Goal: Find specific page/section

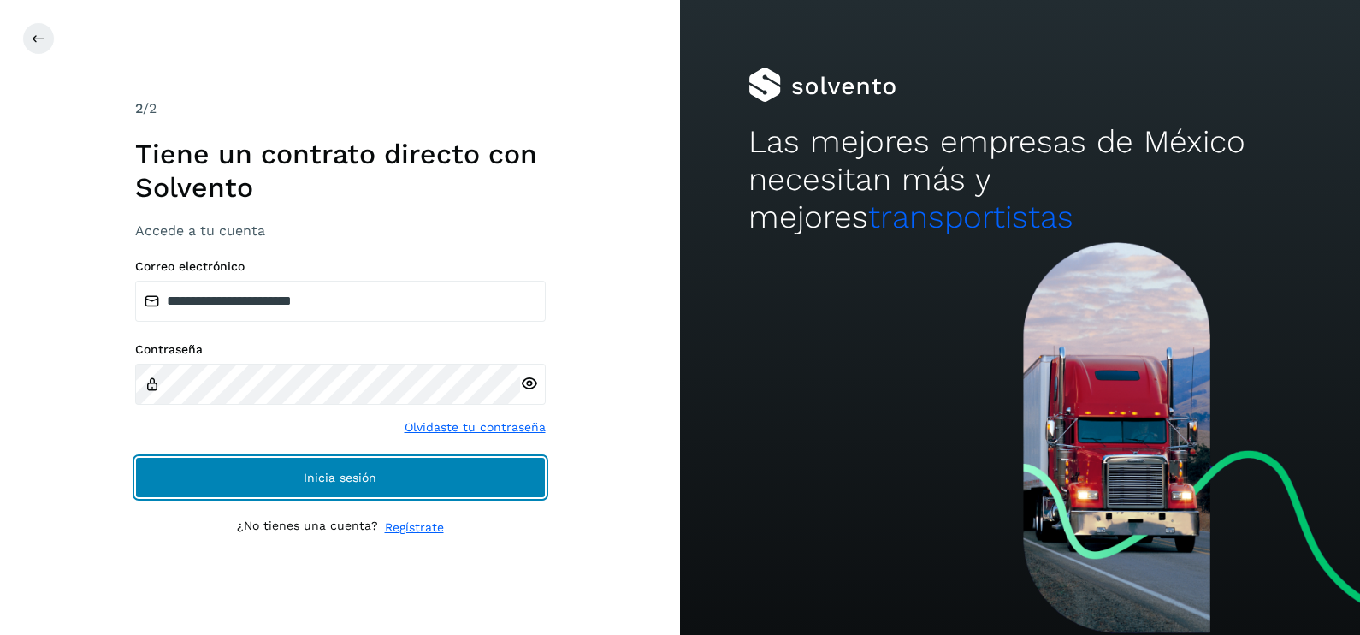
click at [423, 461] on button "Inicia sesión" at bounding box center [340, 477] width 411 height 41
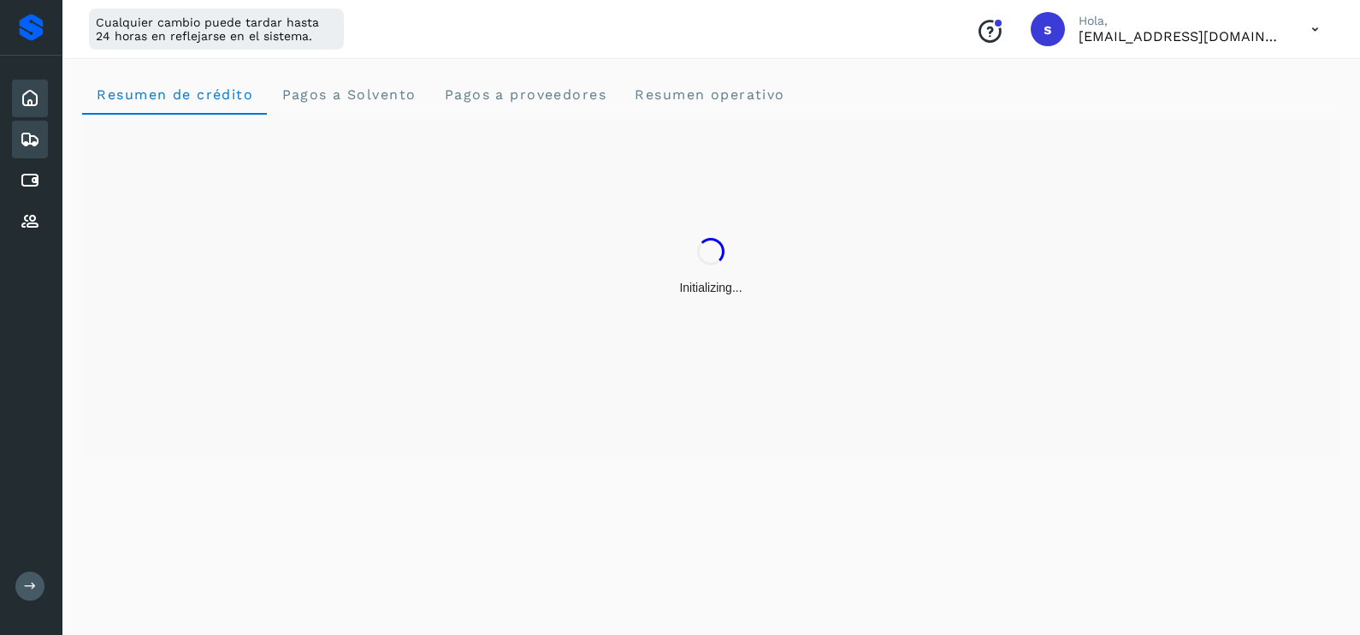
click at [37, 131] on icon at bounding box center [30, 139] width 21 height 21
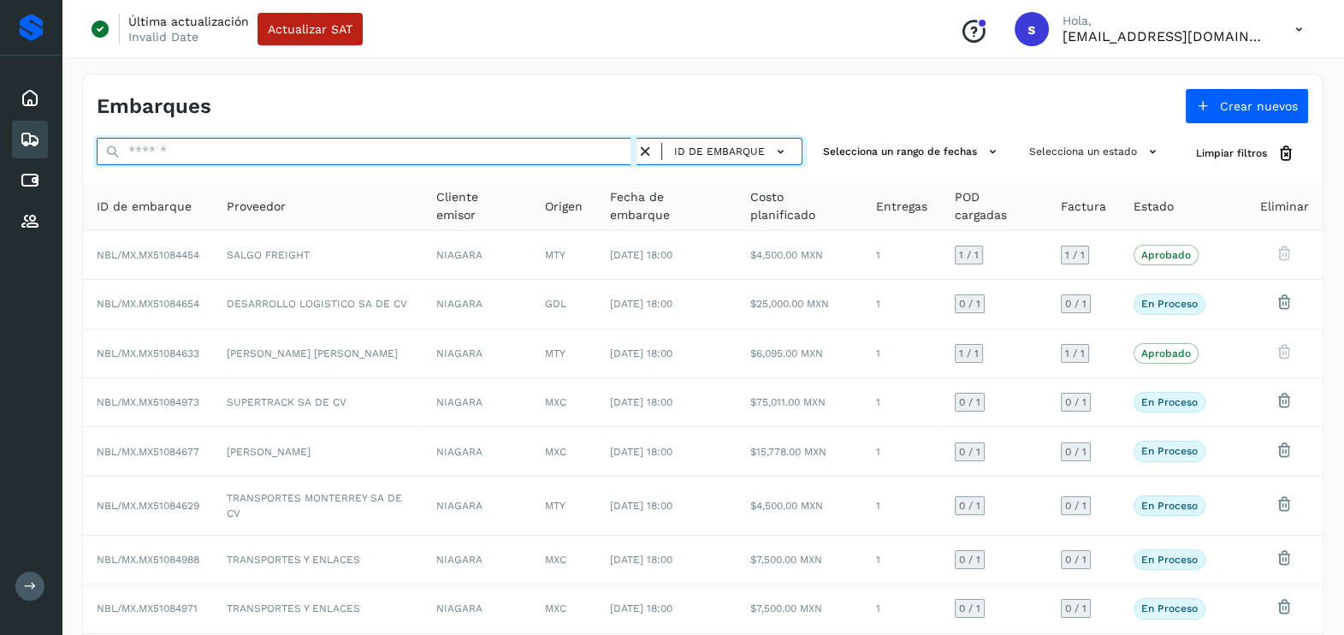
click at [189, 151] on input "text" at bounding box center [367, 151] width 540 height 27
paste input "**********"
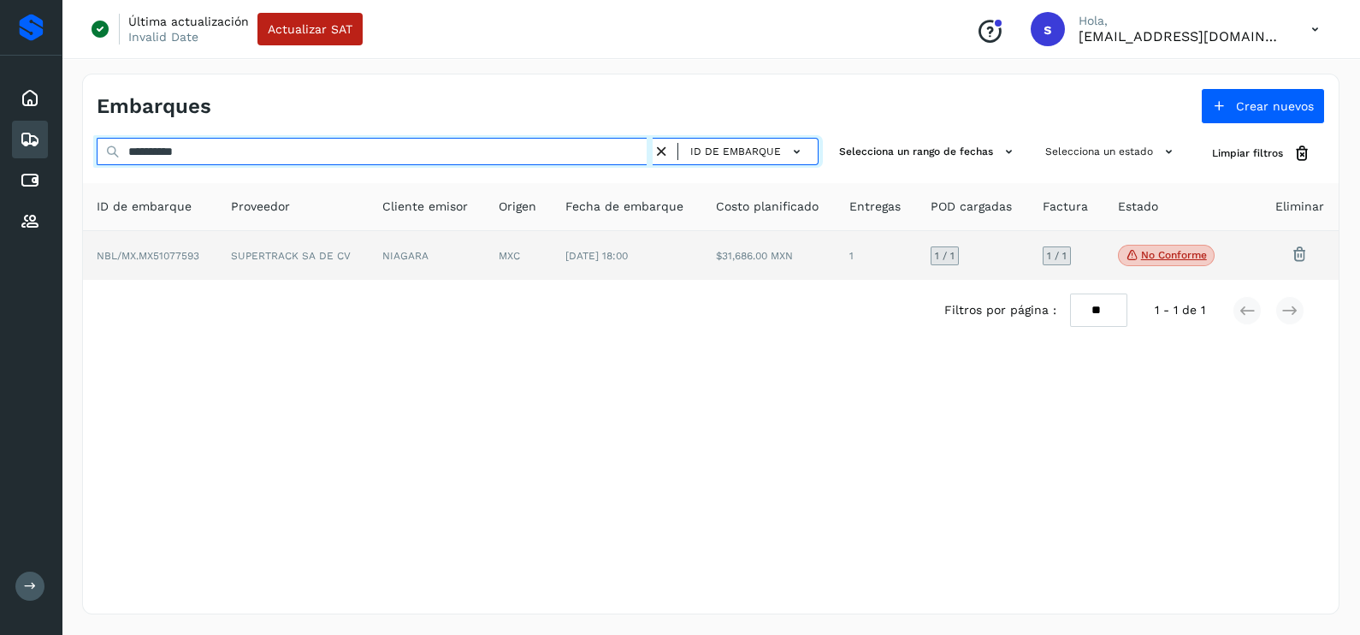
type input "**********"
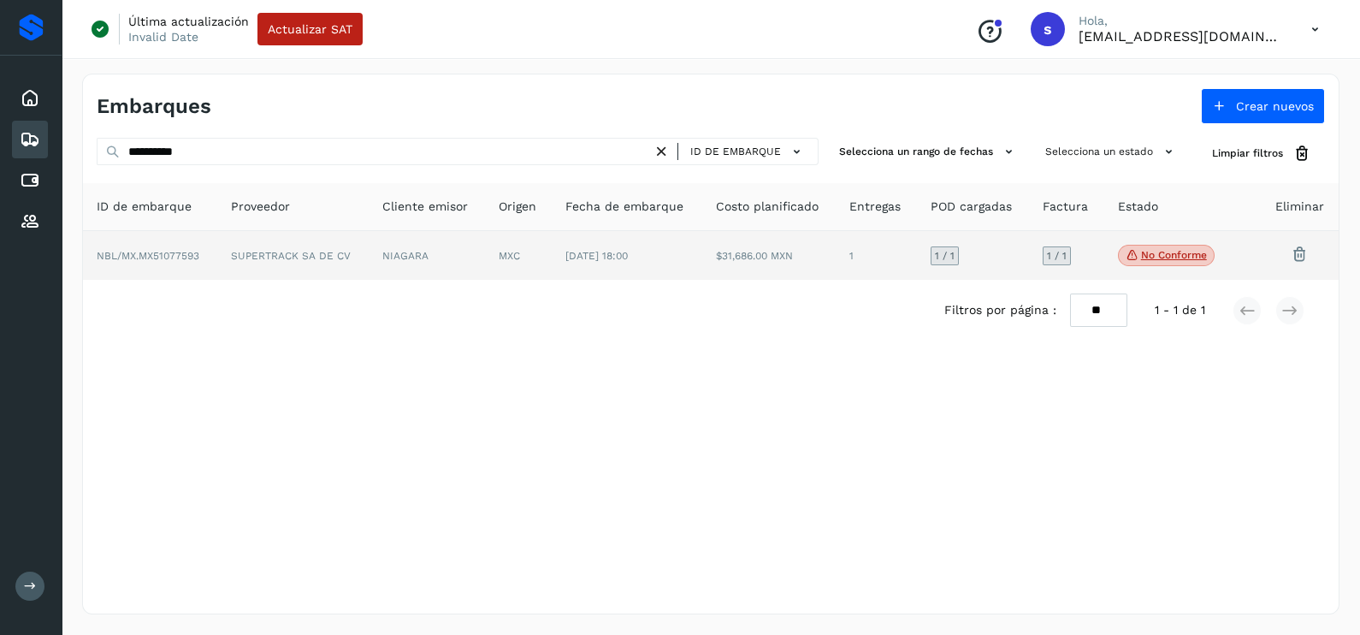
click at [481, 274] on td "NIAGARA" at bounding box center [427, 256] width 116 height 50
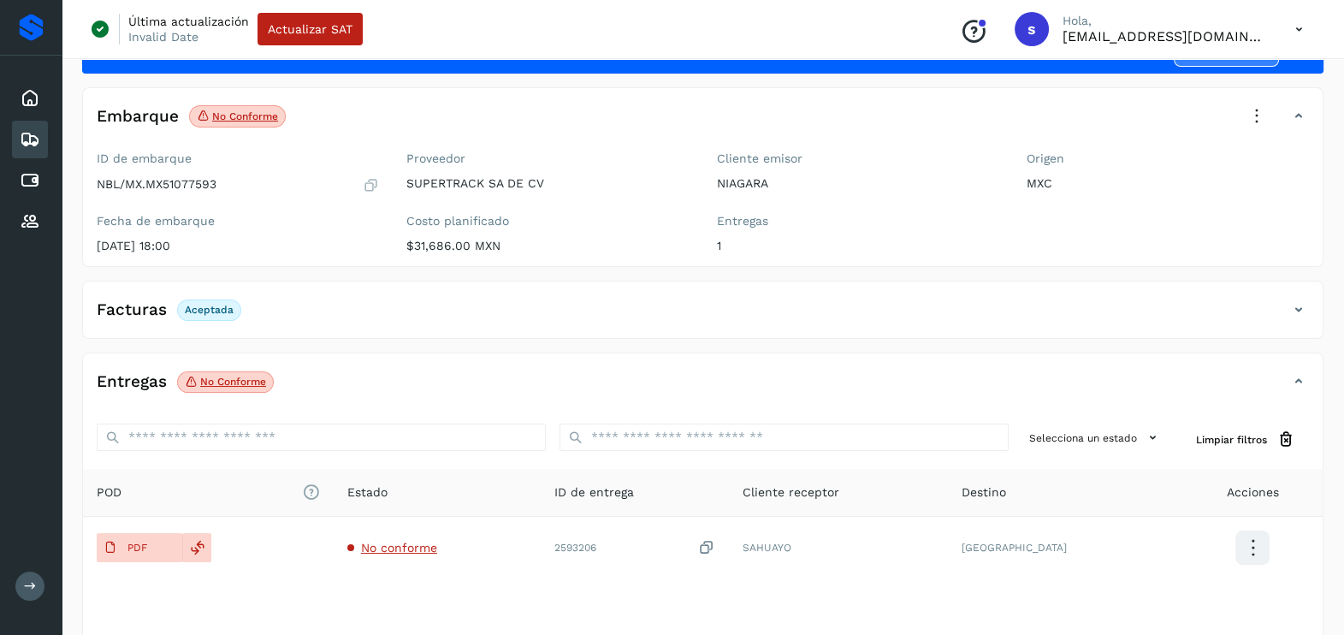
scroll to position [181, 0]
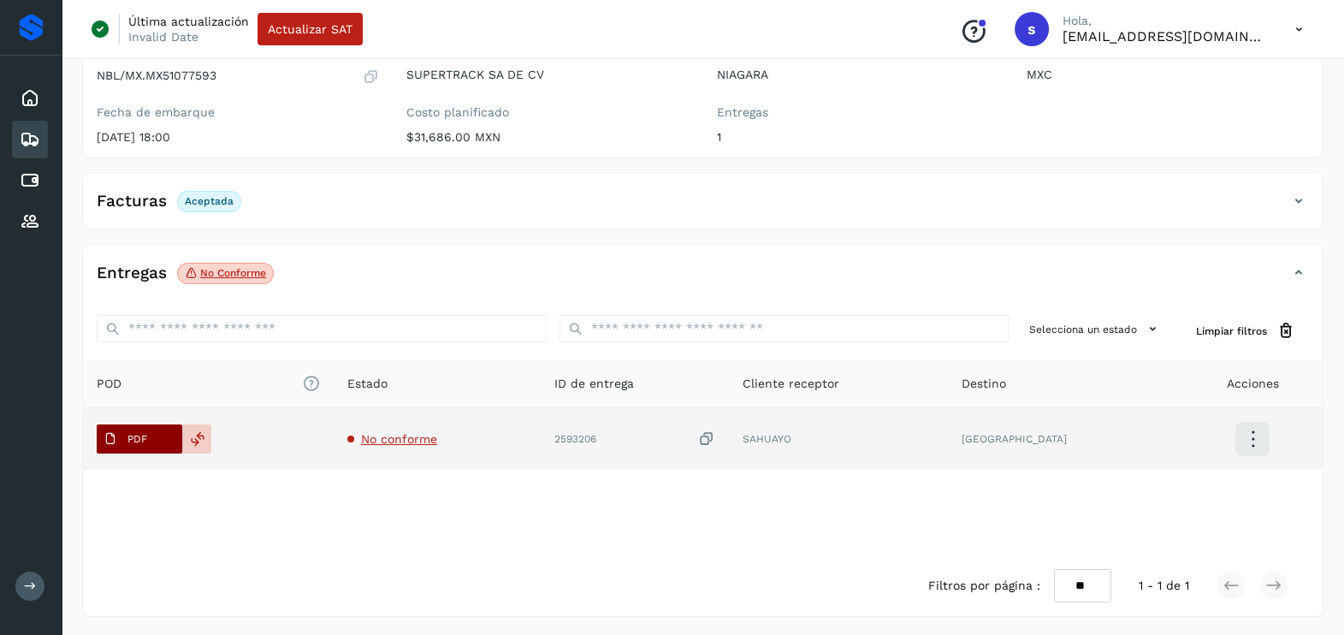
click at [163, 431] on button "PDF" at bounding box center [140, 438] width 86 height 29
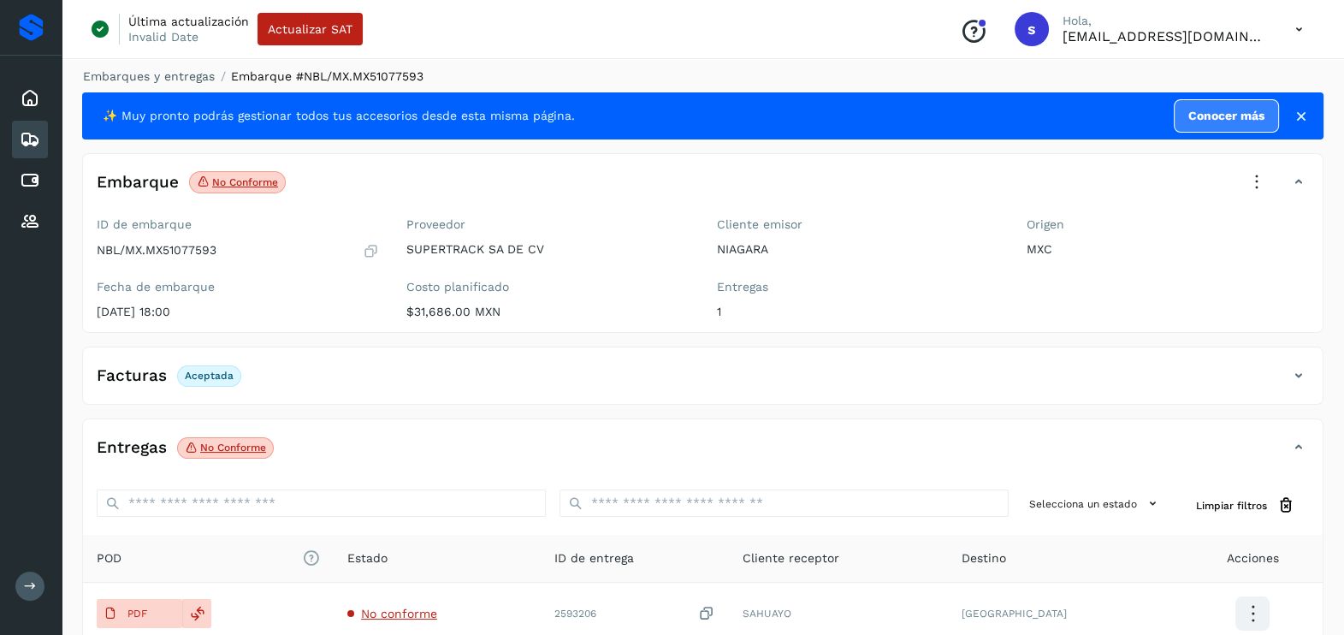
scroll to position [0, 0]
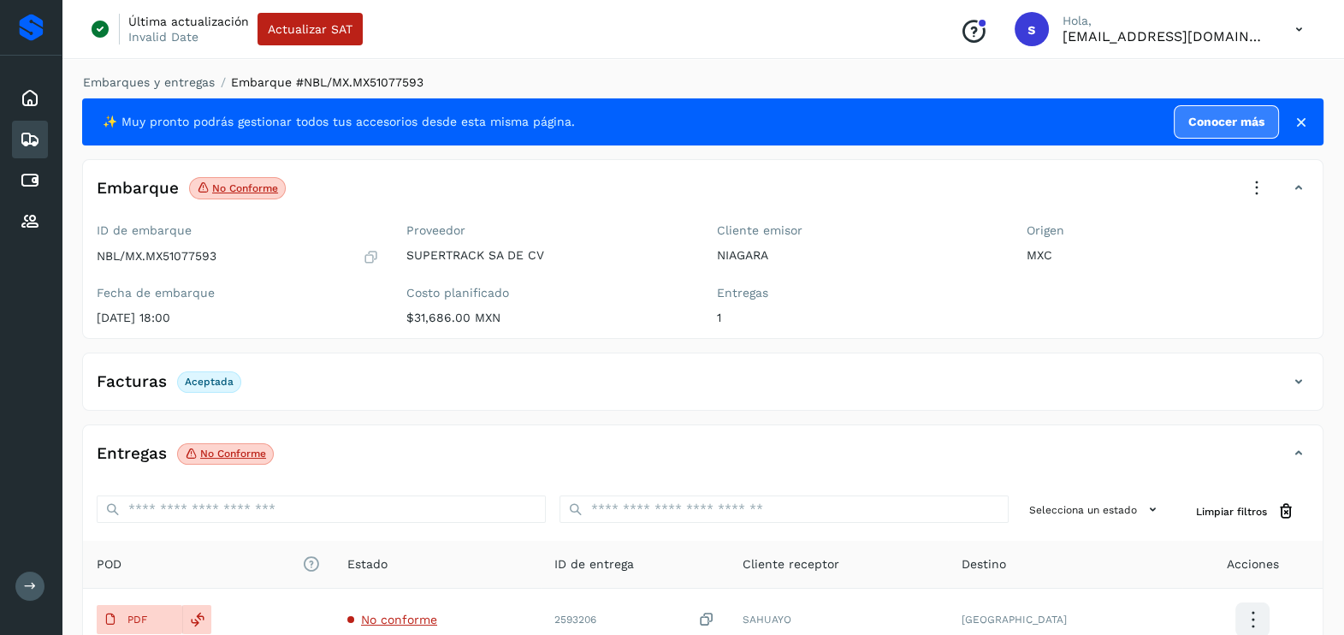
click at [1288, 371] on icon at bounding box center [1298, 381] width 21 height 21
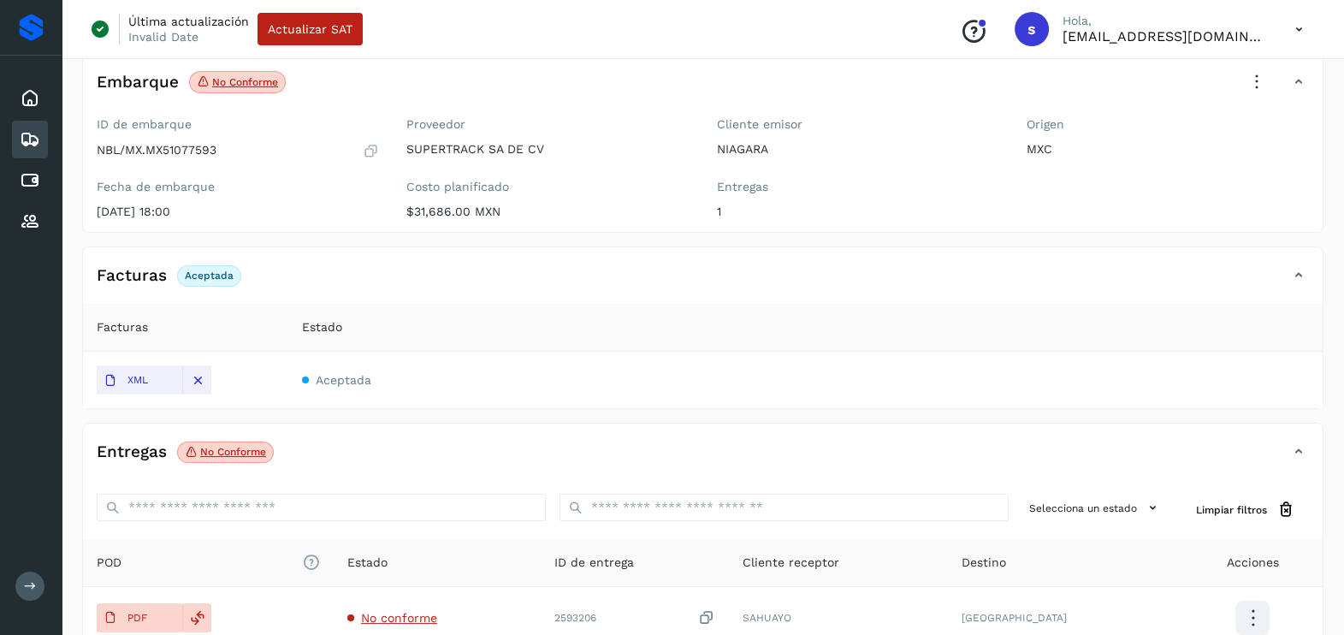
scroll to position [213, 0]
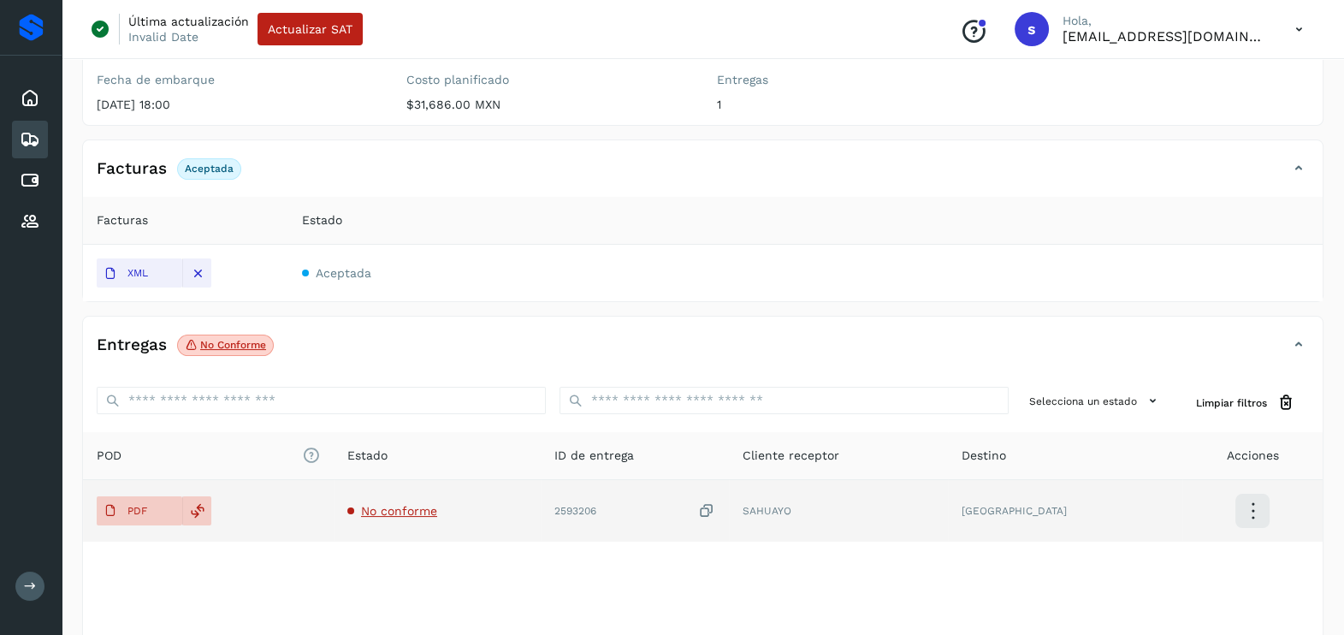
click at [715, 512] on icon at bounding box center [706, 511] width 17 height 18
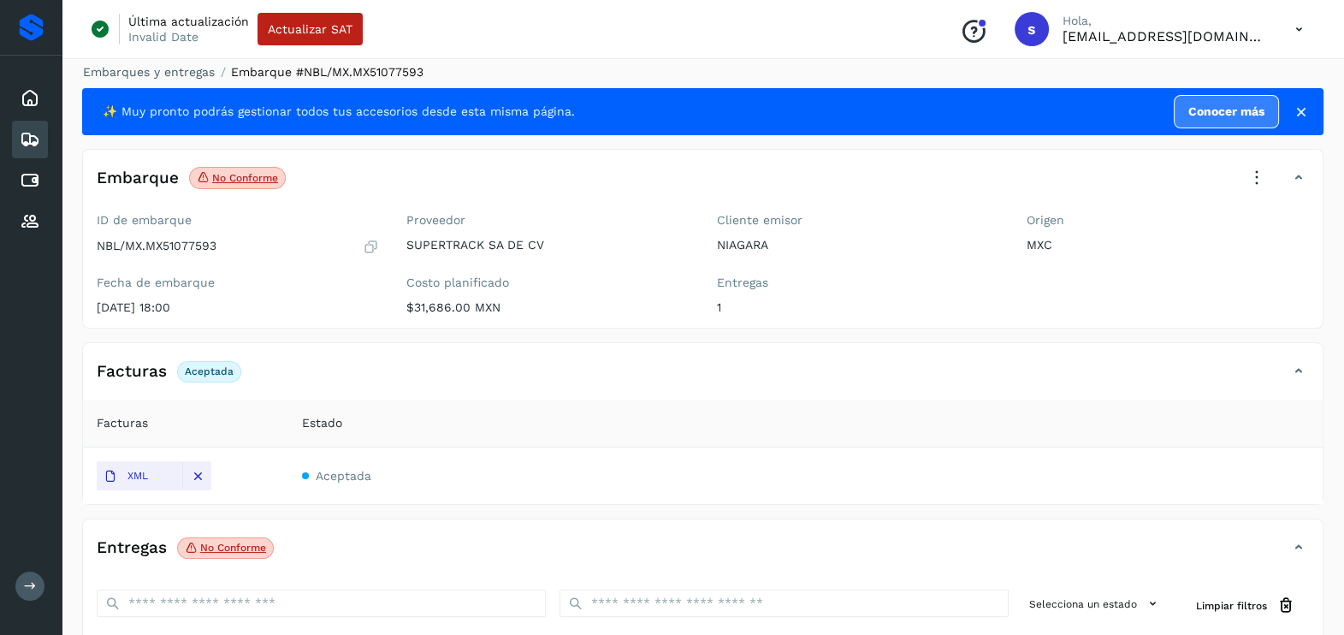
scroll to position [0, 0]
